Goal: Entertainment & Leisure: Consume media (video, audio)

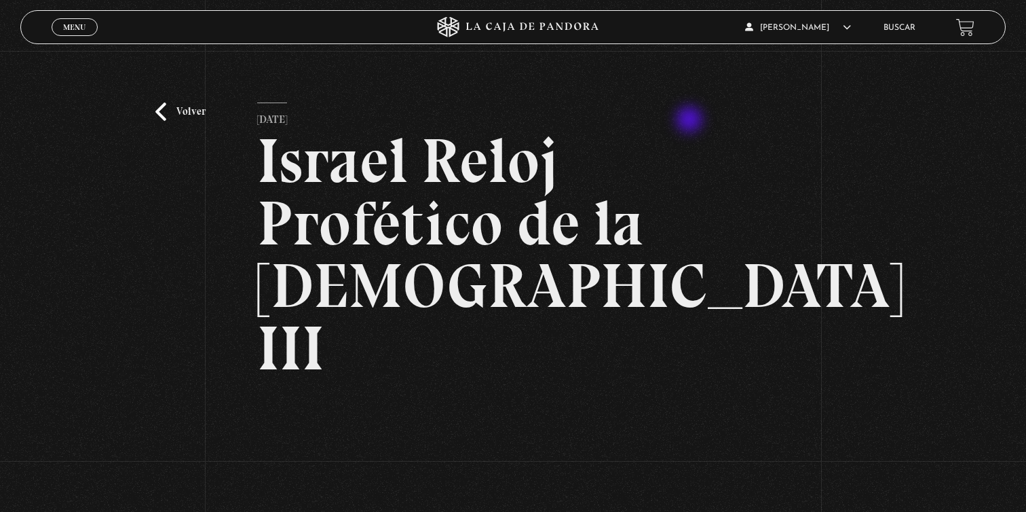
scroll to position [218, 0]
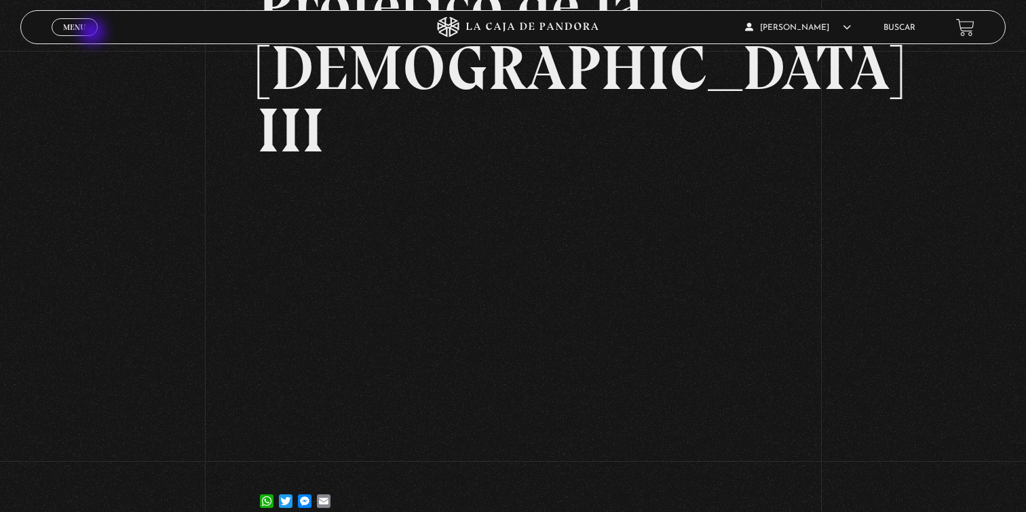
click at [91, 29] on link "Menu Cerrar" at bounding box center [75, 27] width 46 height 18
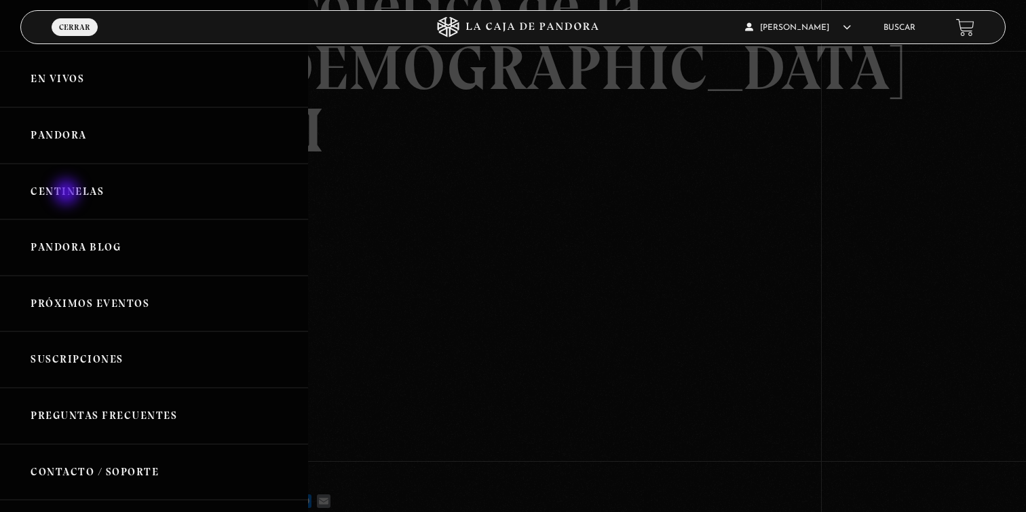
click at [68, 193] on link "Centinelas" at bounding box center [154, 192] width 308 height 56
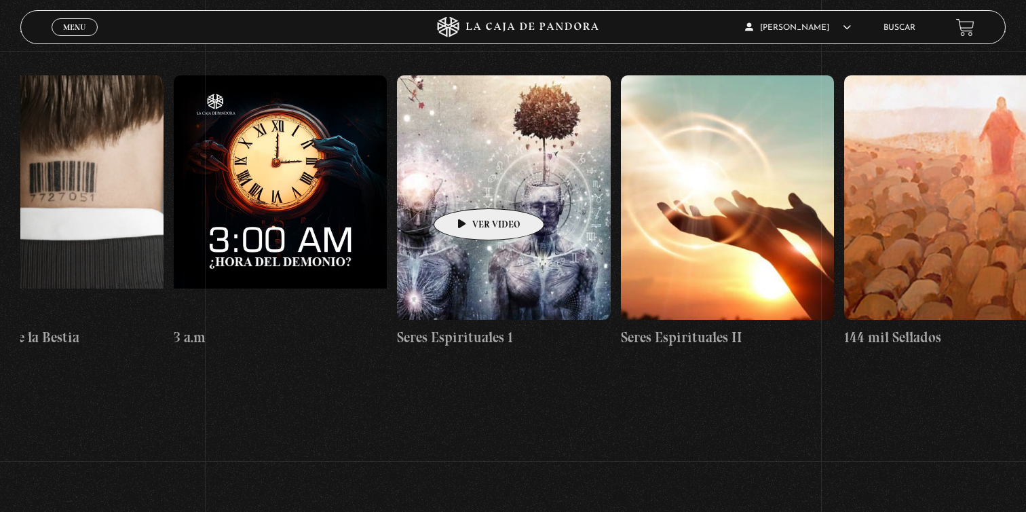
scroll to position [0, 20192]
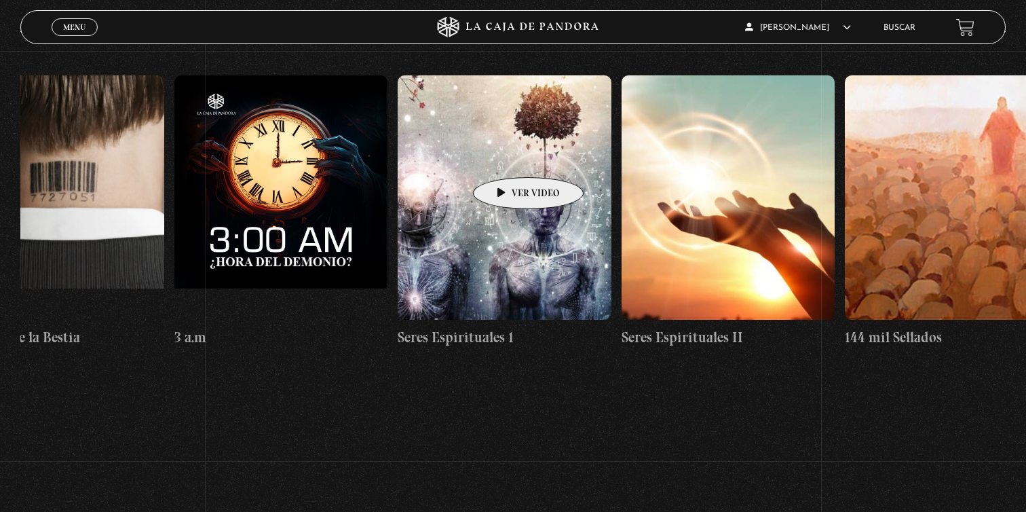
click at [507, 157] on figure at bounding box center [504, 197] width 213 height 244
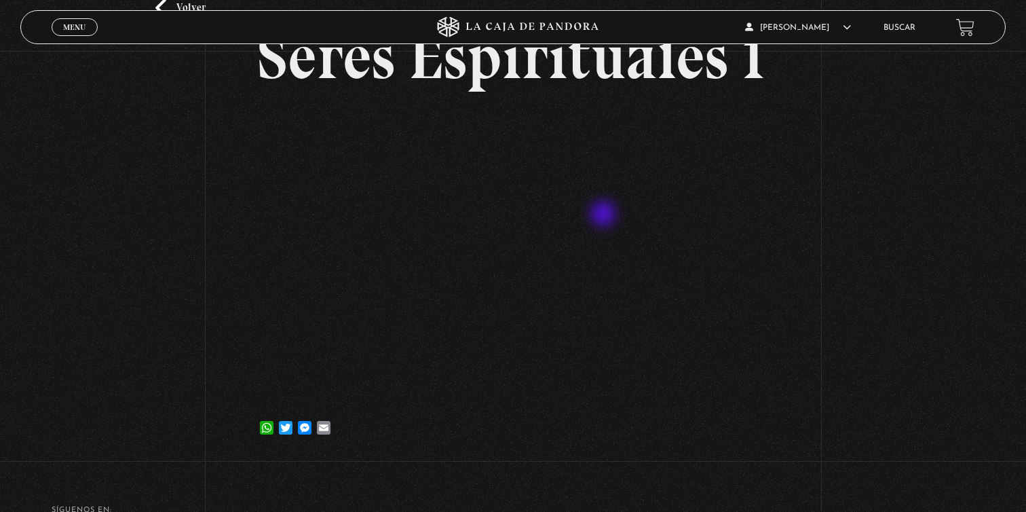
scroll to position [105, 0]
